Goal: Task Accomplishment & Management: Manage account settings

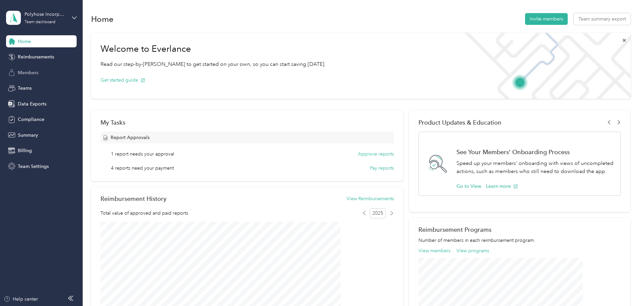
click at [24, 71] on span "Members" at bounding box center [28, 72] width 21 height 7
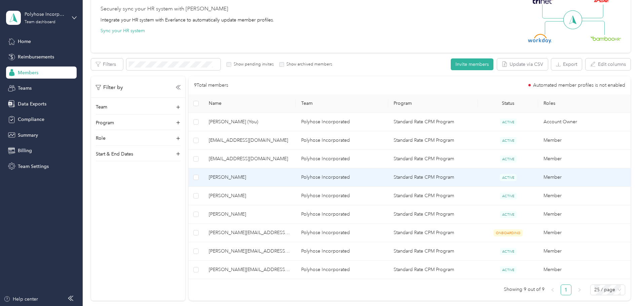
scroll to position [67, 0]
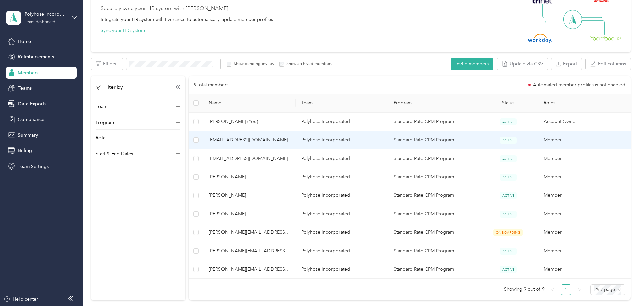
click at [269, 140] on span "[EMAIL_ADDRESS][DOMAIN_NAME]" at bounding box center [250, 139] width 82 height 7
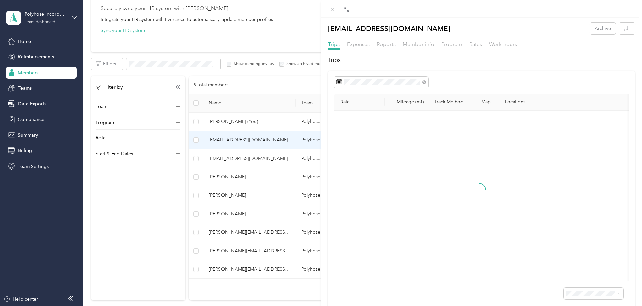
click at [163, 215] on div "[EMAIL_ADDRESS][DOMAIN_NAME] Archive Trips Expenses Reports Member info Program…" at bounding box center [321, 153] width 642 height 306
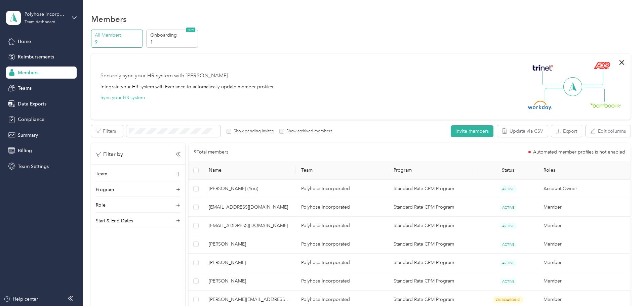
click at [140, 41] on p "9" at bounding box center [118, 42] width 46 height 7
click at [180, 172] on div "Team" at bounding box center [138, 175] width 85 height 11
drag, startPoint x: 180, startPoint y: 173, endPoint x: 160, endPoint y: 170, distance: 20.8
click at [180, 173] on div "Team" at bounding box center [138, 175] width 85 height 11
click at [27, 74] on span "Members" at bounding box center [28, 72] width 21 height 7
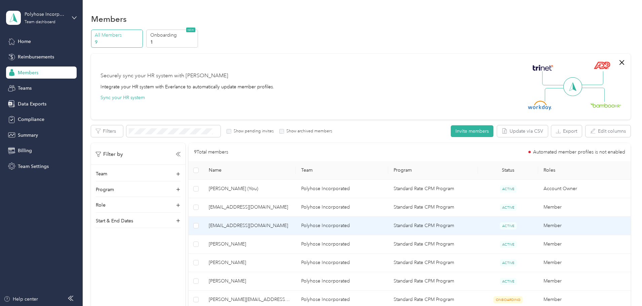
click at [273, 225] on span "[EMAIL_ADDRESS][DOMAIN_NAME]" at bounding box center [250, 225] width 82 height 7
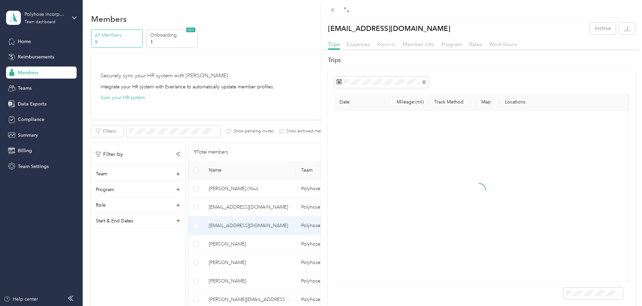
click at [388, 42] on span "Reports" at bounding box center [386, 44] width 19 height 6
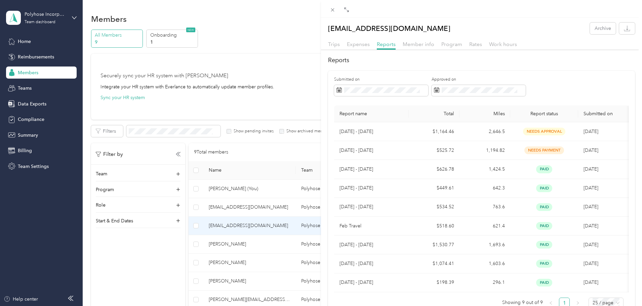
drag, startPoint x: 167, startPoint y: 250, endPoint x: 180, endPoint y: 249, distance: 13.5
click at [168, 250] on div "[EMAIL_ADDRESS][DOMAIN_NAME] Archive Trips Expenses Reports Member info Program…" at bounding box center [321, 153] width 642 height 306
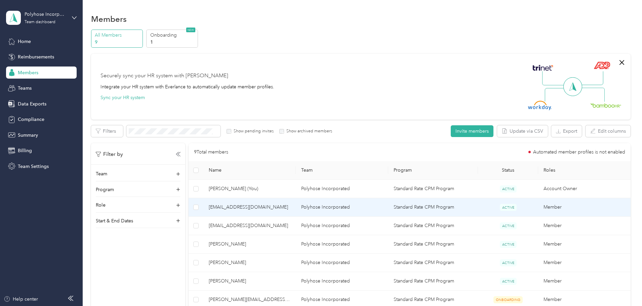
click at [569, 206] on td "Member" at bounding box center [584, 207] width 92 height 18
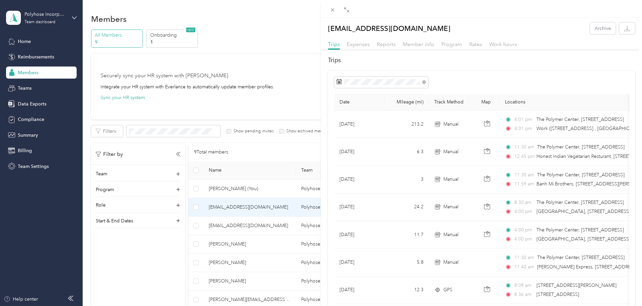
click at [218, 155] on div "[EMAIL_ADDRESS][DOMAIN_NAME] Archive Trips Expenses Reports Member info Program…" at bounding box center [321, 153] width 642 height 306
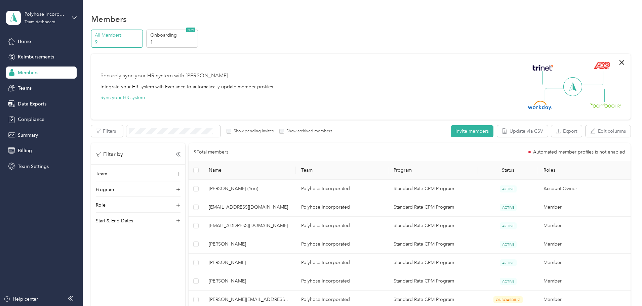
click at [38, 81] on div "Home Reimbursements Members Teams Data Exports Compliance Summary Billing Team …" at bounding box center [41, 103] width 71 height 137
click at [34, 86] on div "Teams" at bounding box center [41, 88] width 71 height 12
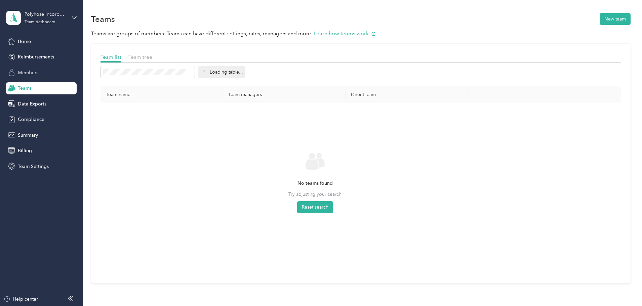
click at [36, 74] on span "Members" at bounding box center [28, 72] width 21 height 7
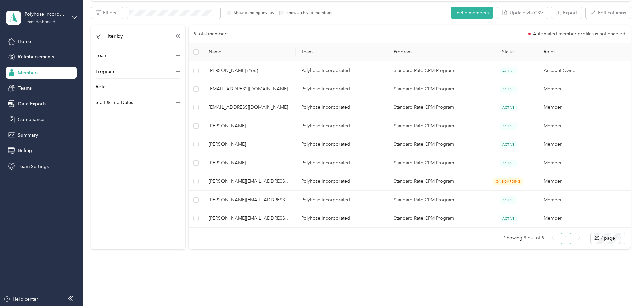
scroll to position [103, 0]
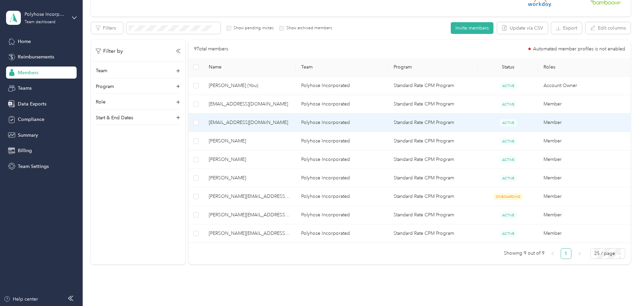
click at [296, 118] on td "[EMAIL_ADDRESS][DOMAIN_NAME]" at bounding box center [249, 123] width 92 height 18
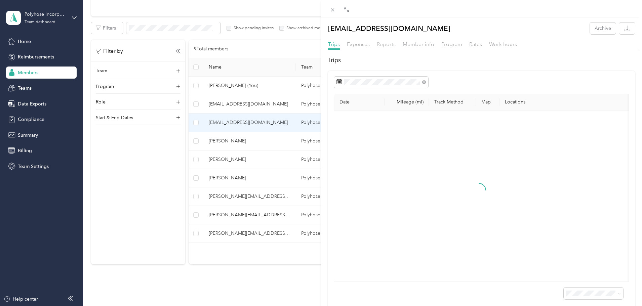
click at [389, 44] on span "Reports" at bounding box center [386, 44] width 19 height 6
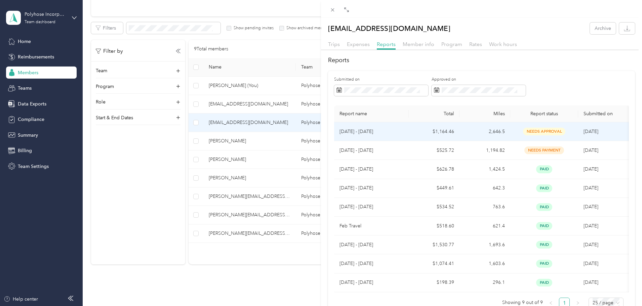
click at [504, 130] on td "2,646.5" at bounding box center [484, 131] width 51 height 19
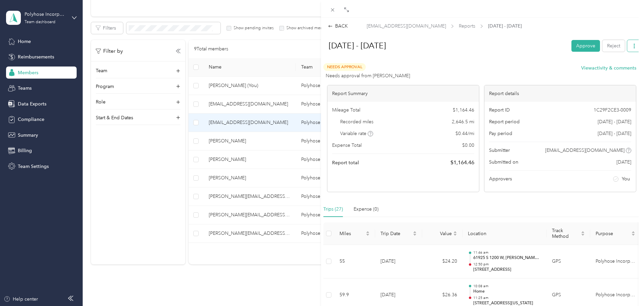
click at [634, 45] on icon "button" at bounding box center [634, 46] width 1 height 5
click at [605, 68] on span "Download" at bounding box center [610, 70] width 22 height 7
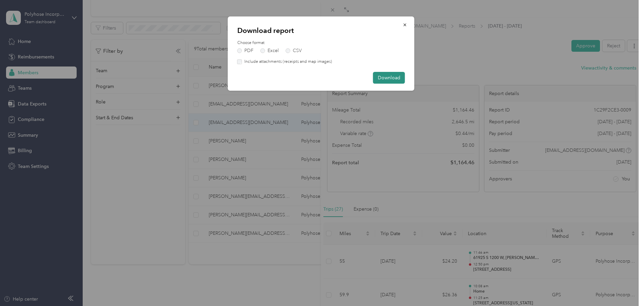
click at [390, 79] on button "Download" at bounding box center [389, 78] width 32 height 12
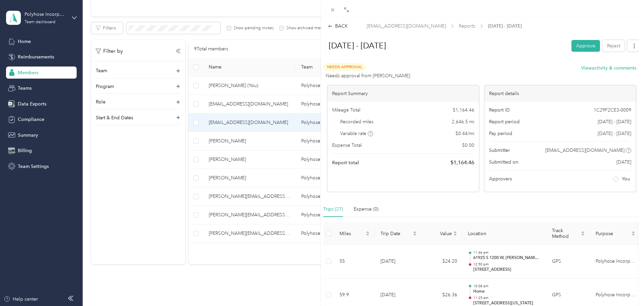
click at [283, 139] on div "BACK [EMAIL_ADDRESS][DOMAIN_NAME] Reports [DATE] - [DATE] [DATE] - [DATE] Appro…" at bounding box center [321, 153] width 642 height 306
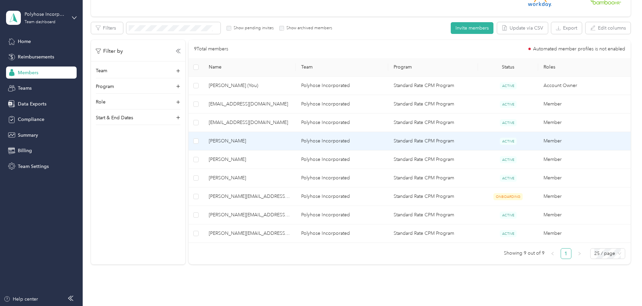
click at [280, 137] on span "[PERSON_NAME]" at bounding box center [250, 140] width 82 height 7
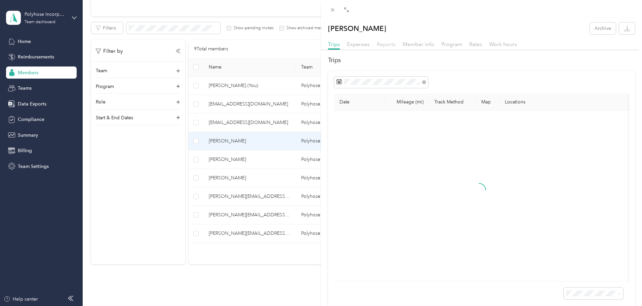
click at [389, 41] on span "Reports" at bounding box center [386, 44] width 19 height 6
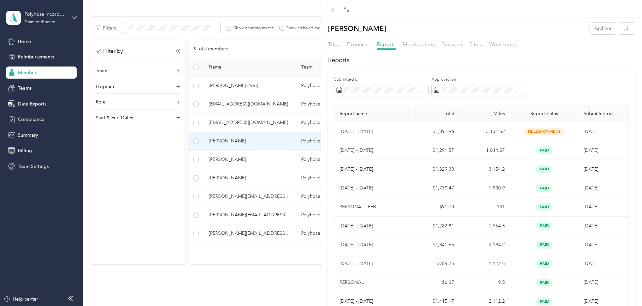
click at [296, 163] on div "[PERSON_NAME] Archive Trips Expenses Reports Member info Program Rates Work hou…" at bounding box center [321, 153] width 642 height 306
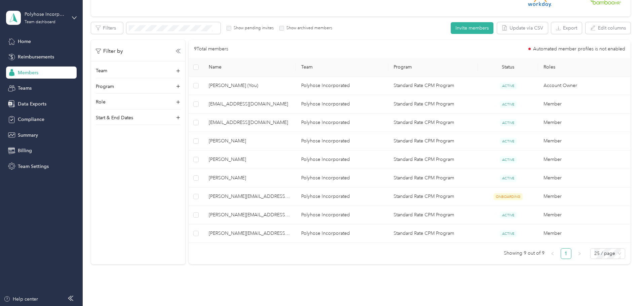
click at [285, 161] on span "[PERSON_NAME]" at bounding box center [250, 159] width 82 height 7
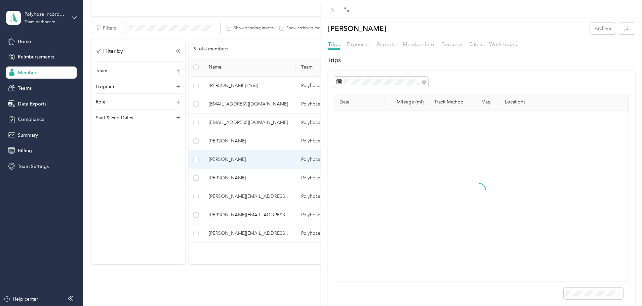
click at [384, 43] on span "Reports" at bounding box center [386, 44] width 19 height 6
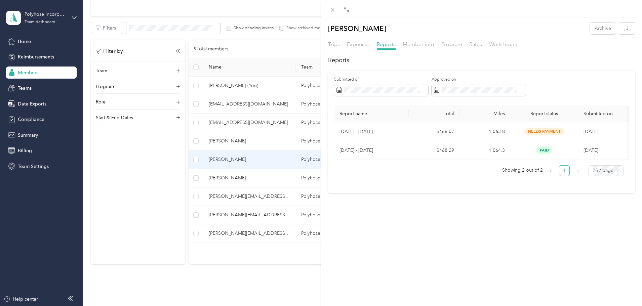
click at [295, 177] on div "[PERSON_NAME] Archive Trips Expenses Reports Member info Program Rates Work hou…" at bounding box center [321, 153] width 642 height 306
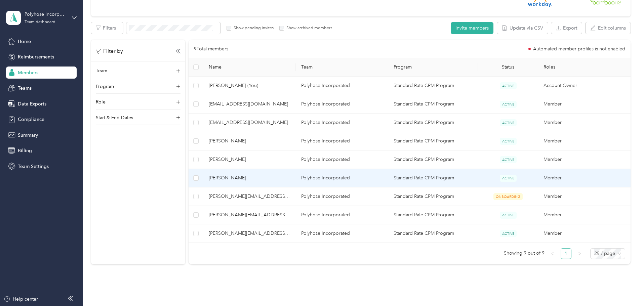
click at [290, 179] on span "[PERSON_NAME]" at bounding box center [250, 177] width 82 height 7
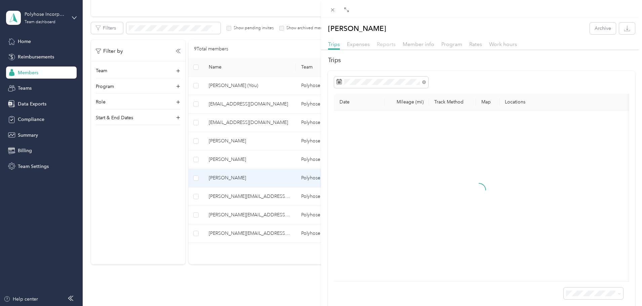
click at [385, 45] on span "Reports" at bounding box center [386, 44] width 19 height 6
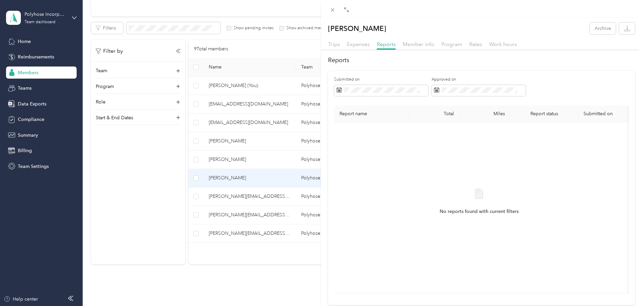
click at [299, 195] on div "[PERSON_NAME] Archive Trips Expenses Reports Member info Program Rates Work hou…" at bounding box center [321, 153] width 642 height 306
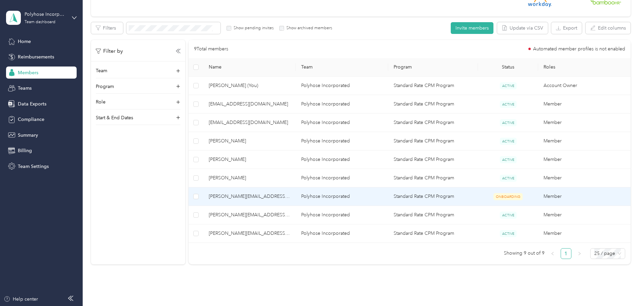
click at [290, 195] on span "[PERSON_NAME][EMAIL_ADDRESS][DOMAIN_NAME]" at bounding box center [250, 196] width 82 height 7
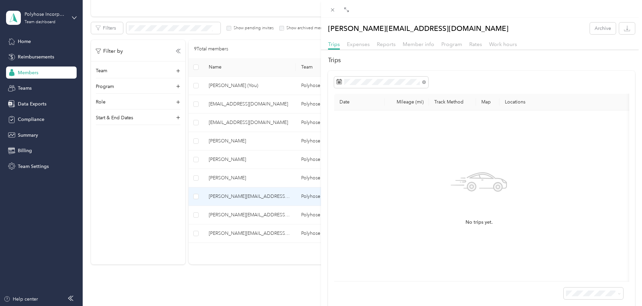
drag, startPoint x: 390, startPoint y: 52, endPoint x: 390, endPoint y: 48, distance: 3.7
click at [390, 52] on div at bounding box center [481, 52] width 321 height 4
click at [390, 44] on span "Reports" at bounding box center [386, 44] width 19 height 6
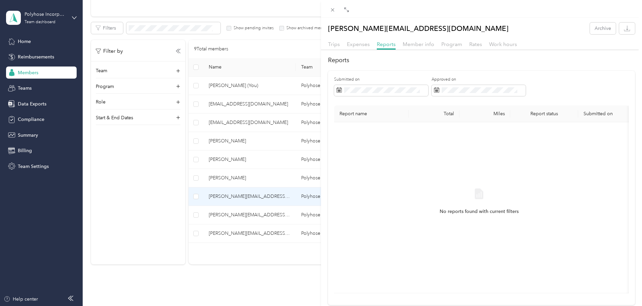
click at [302, 215] on div "[PERSON_NAME][EMAIL_ADDRESS][DOMAIN_NAME] Archive Trips Expenses Reports Member…" at bounding box center [321, 153] width 642 height 306
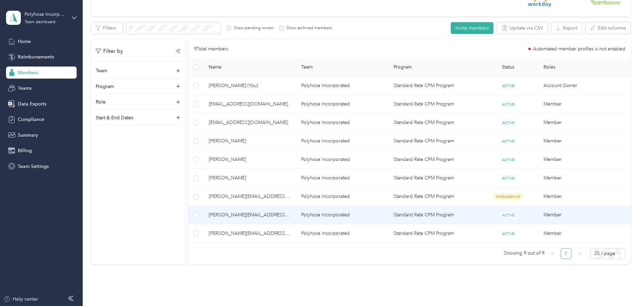
click at [290, 215] on span "[PERSON_NAME][EMAIL_ADDRESS][DOMAIN_NAME]" at bounding box center [250, 214] width 82 height 7
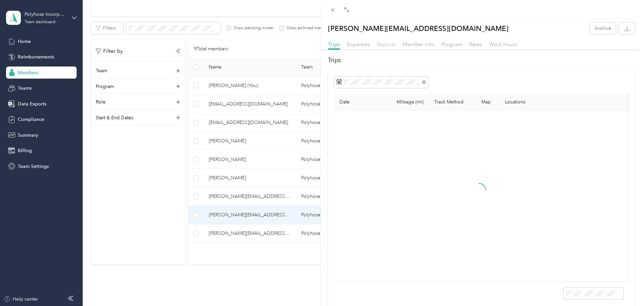
click at [390, 46] on span "Reports" at bounding box center [386, 44] width 19 height 6
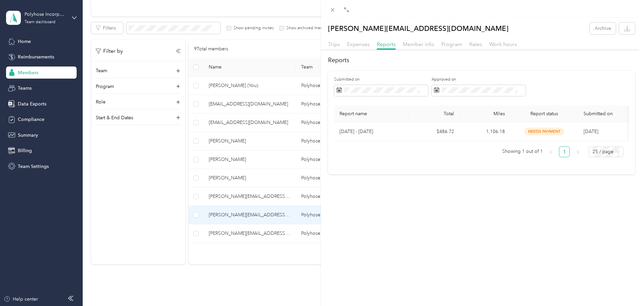
click at [303, 230] on div "[PERSON_NAME][EMAIL_ADDRESS][DOMAIN_NAME] Archive Trips Expenses Reports Member…" at bounding box center [321, 153] width 642 height 306
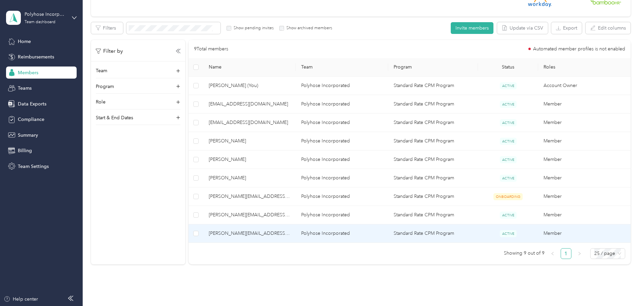
click at [290, 231] on span "[PERSON_NAME][EMAIL_ADDRESS][DOMAIN_NAME]" at bounding box center [250, 233] width 82 height 7
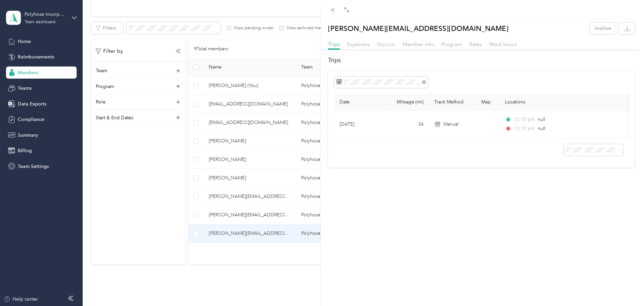
click at [394, 47] on span "Reports" at bounding box center [386, 44] width 19 height 6
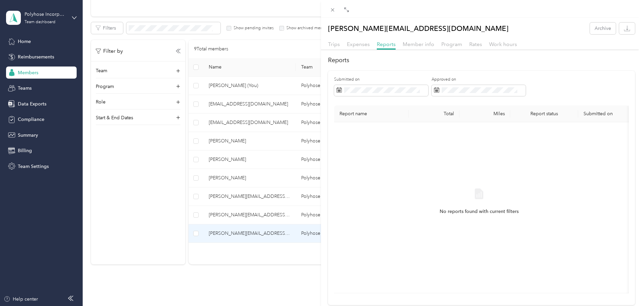
click at [42, 73] on div "[PERSON_NAME][EMAIL_ADDRESS][DOMAIN_NAME] Archive Trips Expenses Reports Member…" at bounding box center [321, 153] width 642 height 306
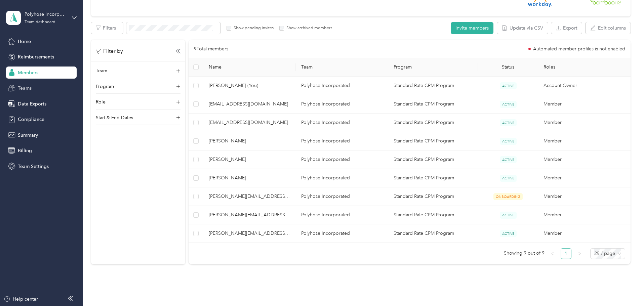
click at [57, 87] on div "Teams" at bounding box center [41, 88] width 71 height 12
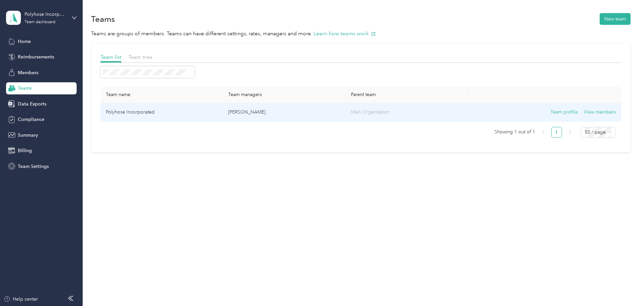
click at [223, 111] on td "Polyhose Incorporated" at bounding box center [161, 112] width 122 height 18
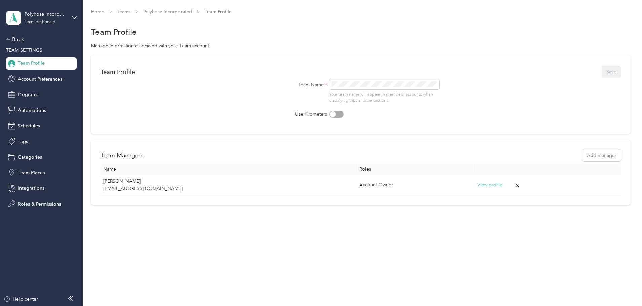
click at [39, 66] on span "Team Profile" at bounding box center [31, 63] width 27 height 7
click at [13, 41] on div "Back" at bounding box center [39, 39] width 67 height 8
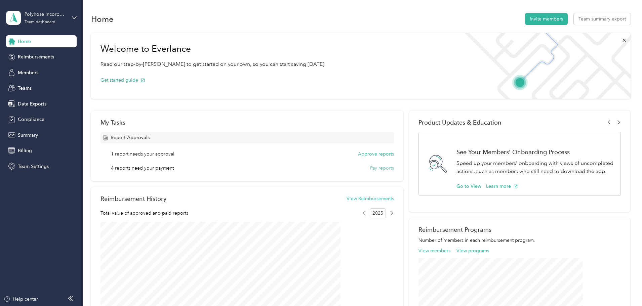
click at [370, 167] on button "Pay reports" at bounding box center [382, 168] width 24 height 7
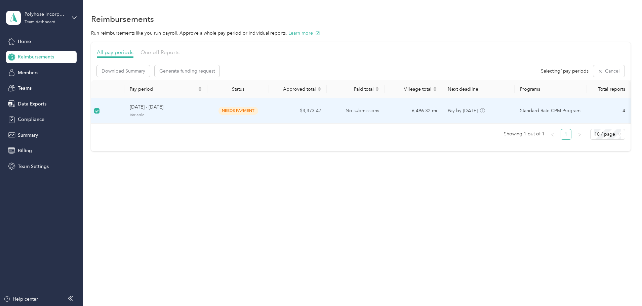
click at [269, 106] on td "needs payment" at bounding box center [238, 111] width 62 height 26
click at [258, 108] on span "needs payment" at bounding box center [238, 111] width 40 height 8
click at [172, 107] on td "[DATE] - [DATE] Variable" at bounding box center [165, 111] width 83 height 26
click at [256, 109] on span "needs payment" at bounding box center [238, 112] width 40 height 8
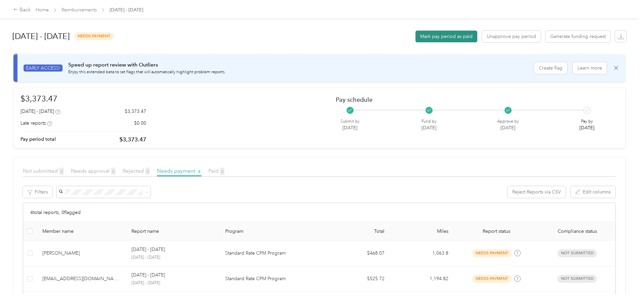
click at [415, 35] on button "Mark pay period as paid" at bounding box center [446, 37] width 62 height 12
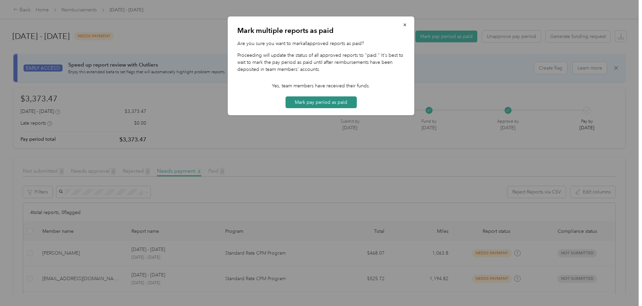
click at [333, 103] on button "Mark pay period as paid" at bounding box center [320, 102] width 71 height 12
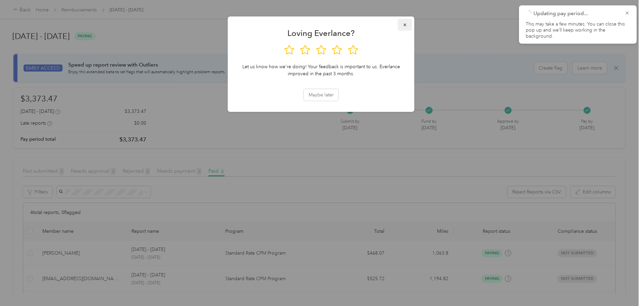
click at [400, 25] on button "button" at bounding box center [405, 25] width 14 height 12
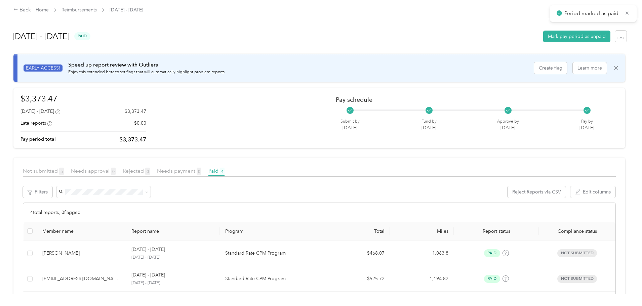
click at [322, 43] on div "[DATE] - [DATE] paid Mark pay period as unpaid" at bounding box center [319, 37] width 614 height 26
click at [31, 10] on div "Back" at bounding box center [21, 10] width 17 height 8
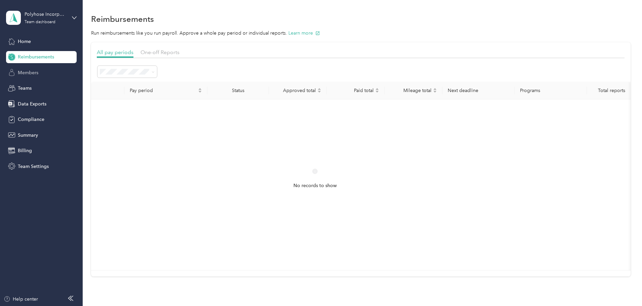
click at [44, 75] on div "Members" at bounding box center [41, 73] width 71 height 12
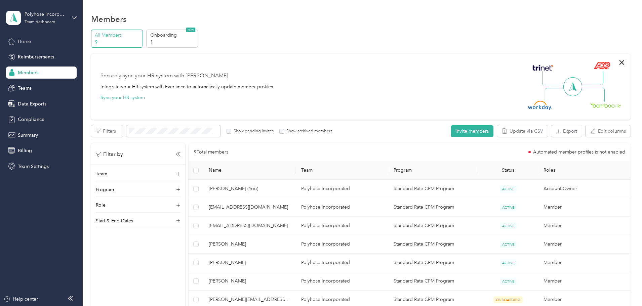
click at [55, 44] on div "Home" at bounding box center [41, 41] width 71 height 12
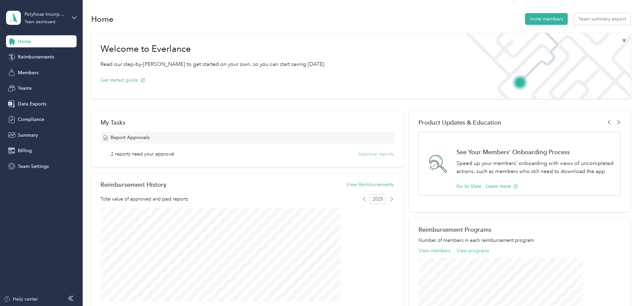
click at [360, 153] on button "Approve reports" at bounding box center [376, 154] width 36 height 7
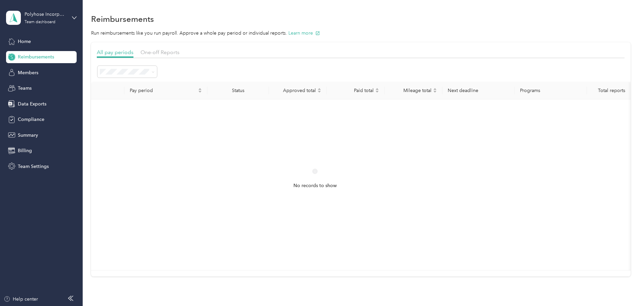
click at [175, 87] on ol "All periods Active periods Open Needs approval Approved Needs payment Scheduled…" at bounding box center [172, 135] width 59 height 118
click at [179, 52] on span "One-off Reports" at bounding box center [159, 52] width 39 height 6
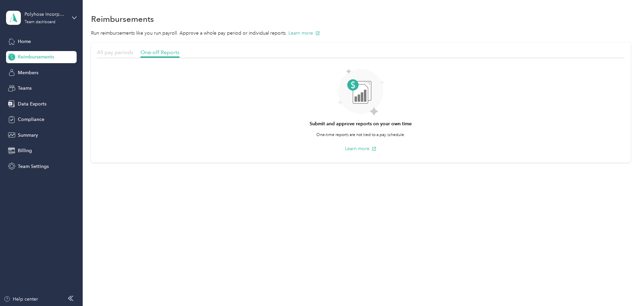
click at [133, 53] on span "All pay periods" at bounding box center [115, 52] width 37 height 6
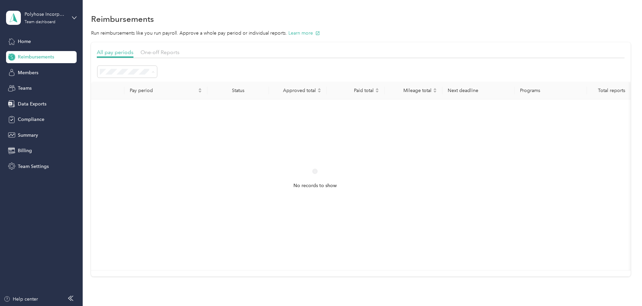
drag, startPoint x: 33, startPoint y: 77, endPoint x: 41, endPoint y: 79, distance: 7.9
click at [33, 76] on div "Members" at bounding box center [41, 73] width 71 height 12
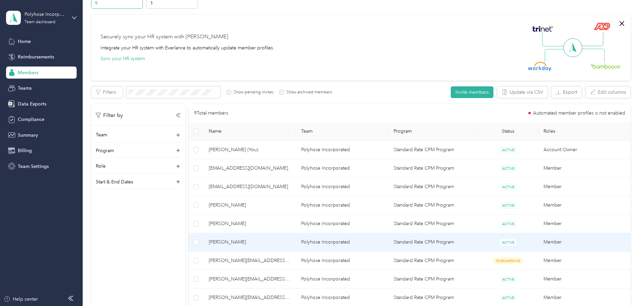
scroll to position [67, 0]
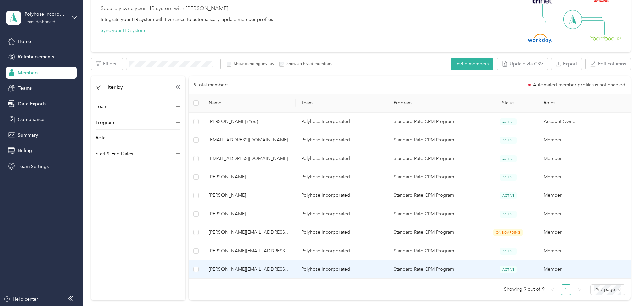
click at [281, 271] on span "[PERSON_NAME][EMAIL_ADDRESS][DOMAIN_NAME]" at bounding box center [250, 269] width 82 height 7
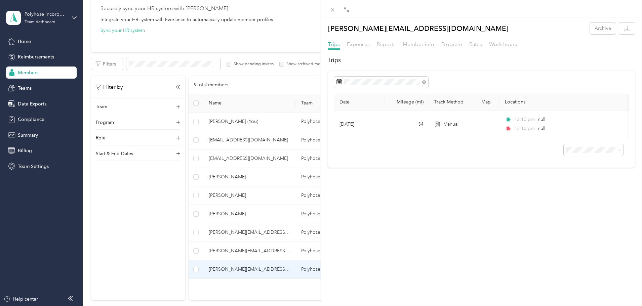
click at [393, 46] on span "Reports" at bounding box center [386, 44] width 19 height 6
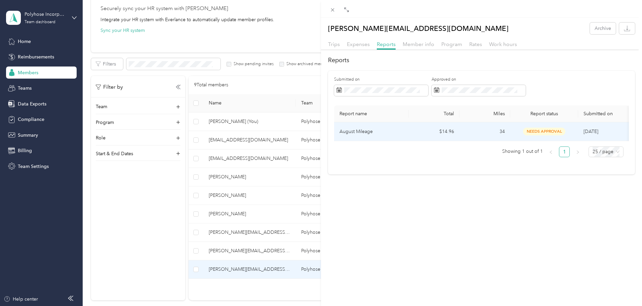
click at [415, 131] on td "$14.96" at bounding box center [434, 131] width 51 height 19
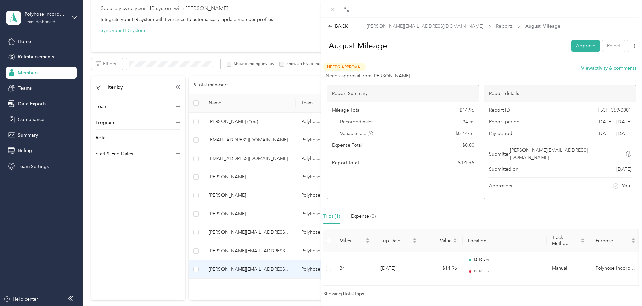
click at [35, 44] on div "BACK [PERSON_NAME][EMAIL_ADDRESS][DOMAIN_NAME] Reports August Mileage August Mi…" at bounding box center [321, 153] width 642 height 306
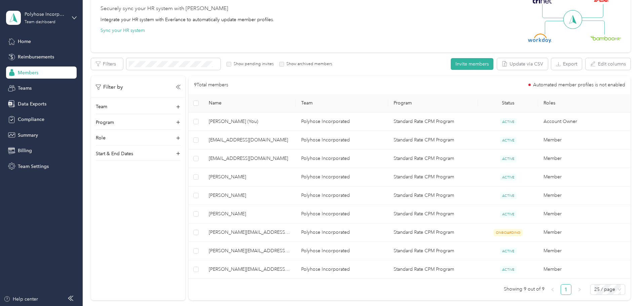
click at [29, 43] on div at bounding box center [321, 153] width 642 height 306
click at [24, 42] on span "Home" at bounding box center [24, 41] width 13 height 7
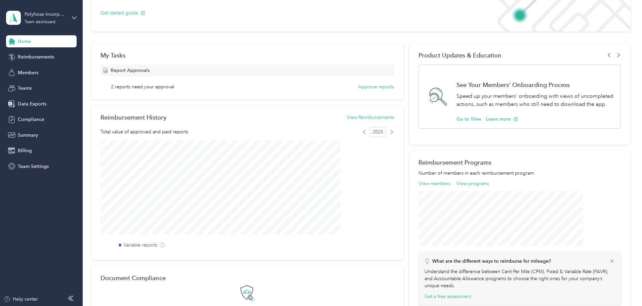
click at [174, 86] on span "2 reports need your approval" at bounding box center [142, 86] width 63 height 7
click at [362, 87] on button "Approve reports" at bounding box center [376, 86] width 36 height 7
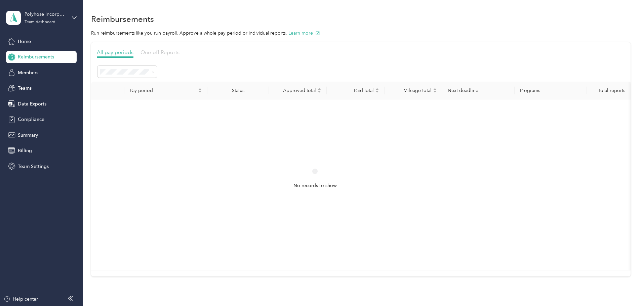
click at [179, 53] on span "One-off Reports" at bounding box center [159, 52] width 39 height 6
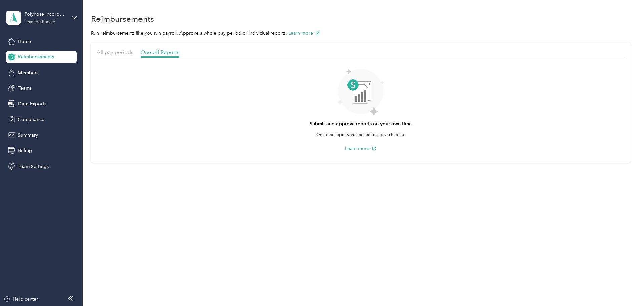
click at [133, 55] on div "All pay periods" at bounding box center [115, 52] width 37 height 8
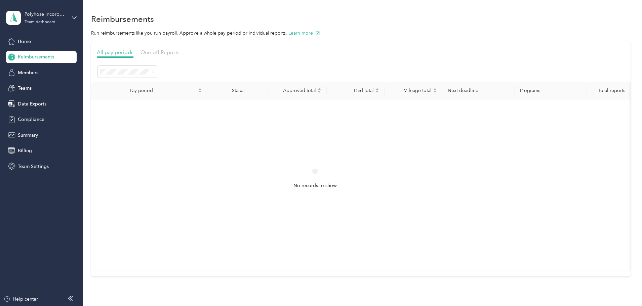
click at [177, 105] on div "Open" at bounding box center [172, 106] width 50 height 7
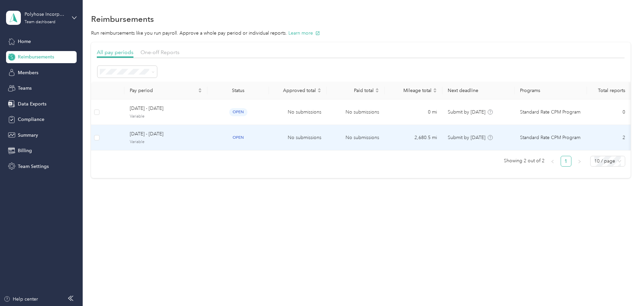
click at [245, 138] on td "open" at bounding box center [238, 138] width 62 height 26
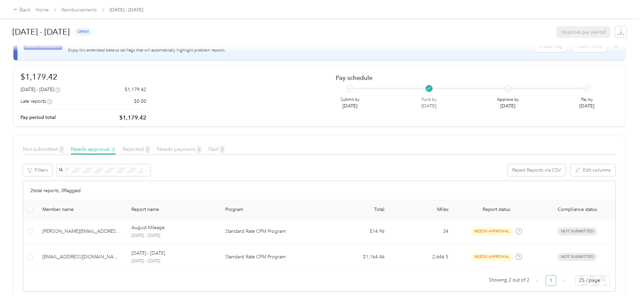
scroll to position [34, 0]
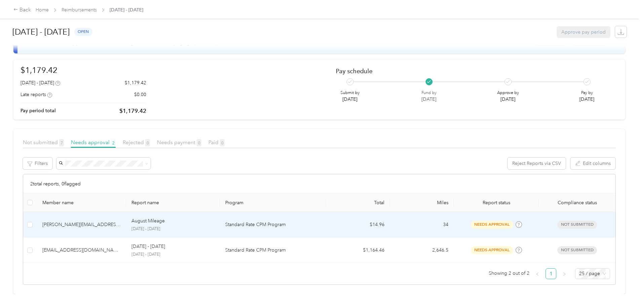
click at [454, 224] on td "needs approval" at bounding box center [496, 225] width 85 height 26
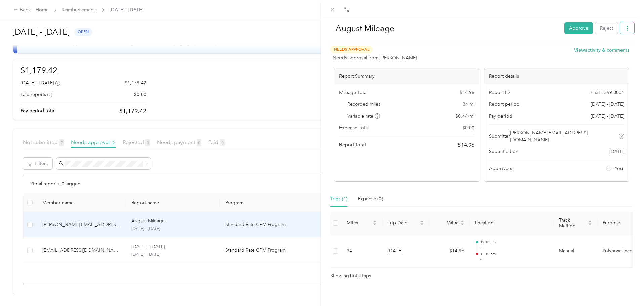
click at [622, 34] on button "button" at bounding box center [627, 28] width 14 height 12
click at [605, 53] on span "Download" at bounding box center [603, 52] width 22 height 7
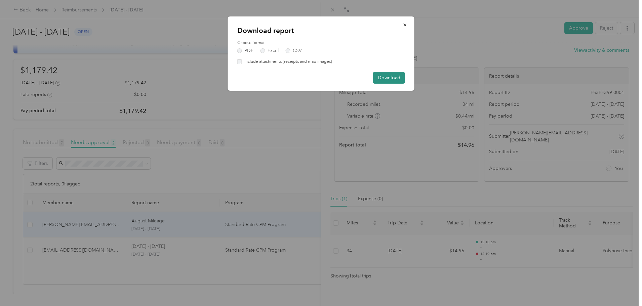
click at [385, 80] on button "Download" at bounding box center [389, 78] width 32 height 12
